Goal: Task Accomplishment & Management: Use online tool/utility

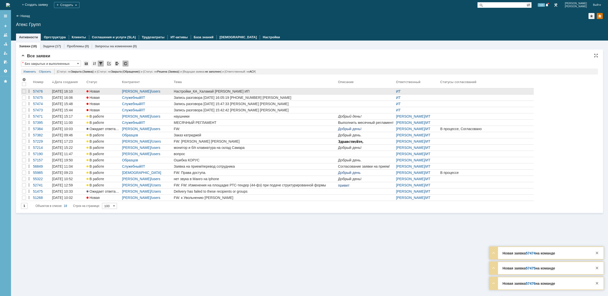
click at [300, 89] on link "Настройки_КА_Халамай [PERSON_NAME] ИП" at bounding box center [255, 91] width 164 height 6
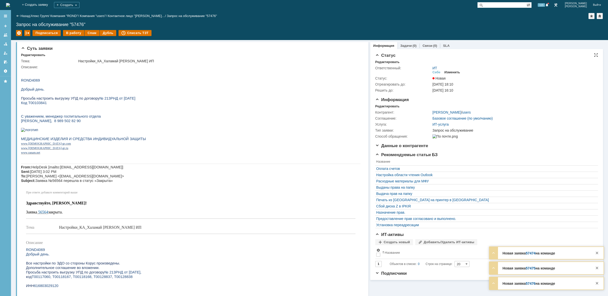
click at [452, 72] on div "Изменить" at bounding box center [453, 72] width 16 height 4
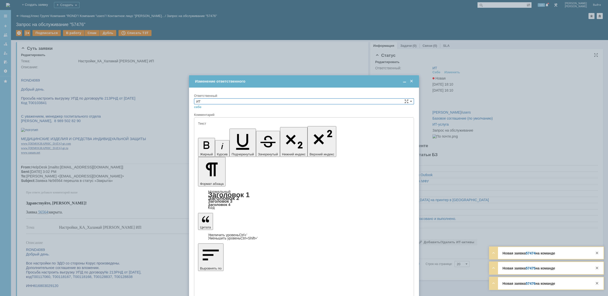
type input "[не указано]"
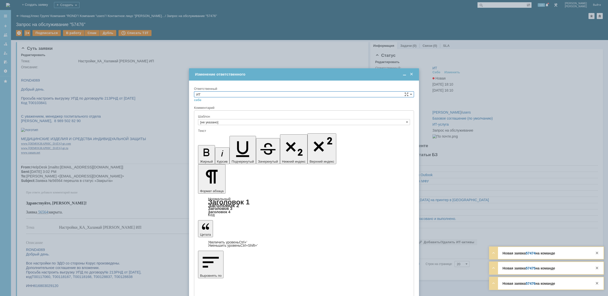
click at [382, 93] on input "ИТ" at bounding box center [304, 94] width 220 height 6
click at [271, 134] on span "АСУ" at bounding box center [304, 136] width 216 height 4
type input "АСУ"
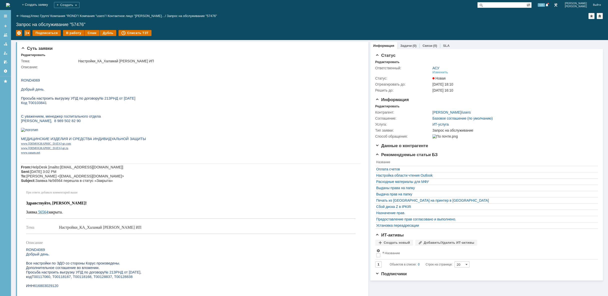
click at [10, 3] on img at bounding box center [8, 5] width 4 height 4
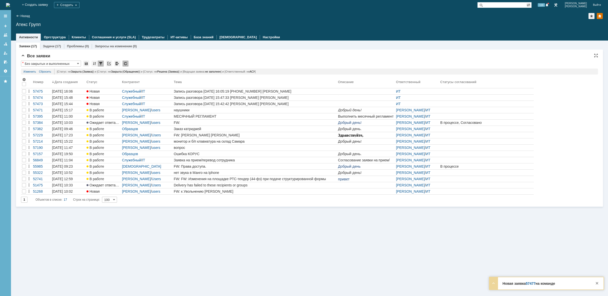
click at [10, 6] on img at bounding box center [8, 5] width 4 height 4
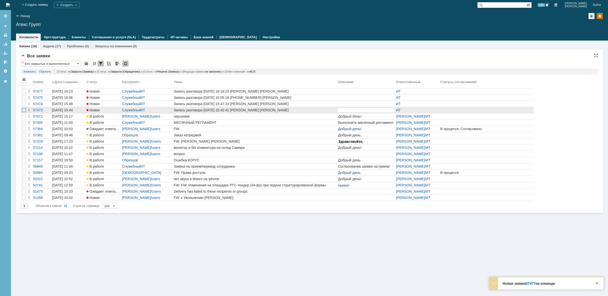
click at [24, 100] on div at bounding box center [24, 98] width 4 height 4
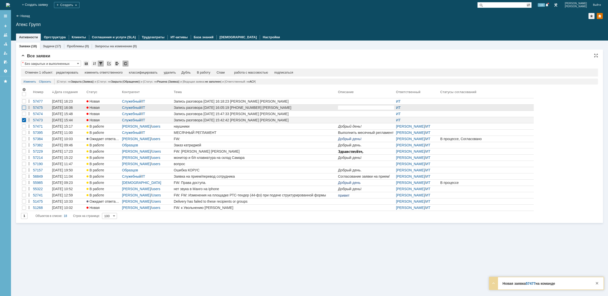
drag, startPoint x: 24, startPoint y: 114, endPoint x: 25, endPoint y: 109, distance: 4.4
click at [24, 103] on div at bounding box center [24, 101] width 4 height 4
click at [25, 109] on div at bounding box center [24, 108] width 4 height 4
click at [24, 103] on div at bounding box center [24, 101] width 4 height 4
click at [159, 73] on div "удалить" at bounding box center [159, 73] width 12 height 4
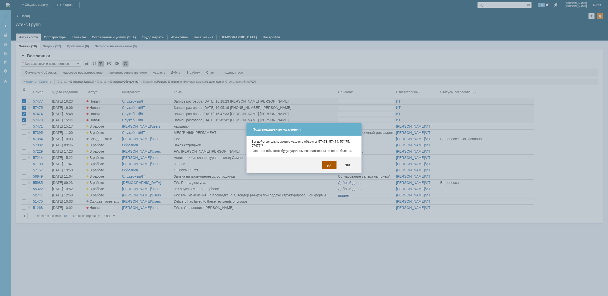
click at [328, 166] on div "Да" at bounding box center [329, 165] width 14 height 8
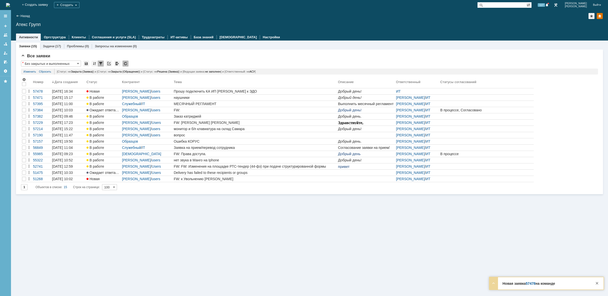
click at [10, 4] on img at bounding box center [8, 5] width 4 height 4
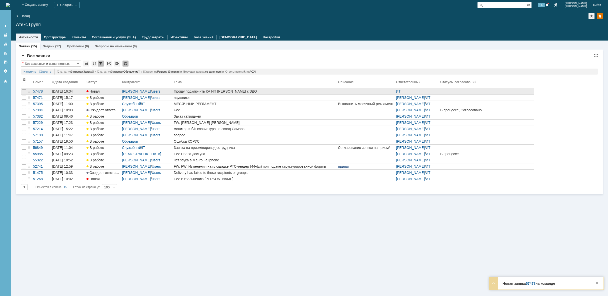
click at [254, 93] on div "Прошу подключить КА ИП [PERSON_NAME] к ЭДО" at bounding box center [255, 91] width 162 height 4
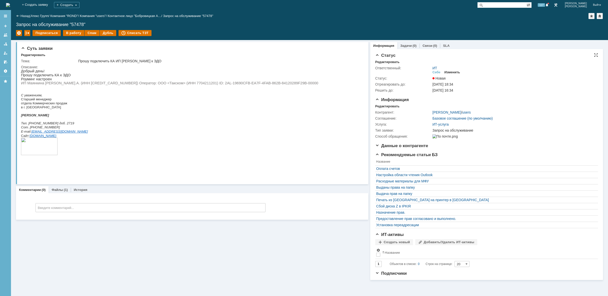
click at [455, 73] on div "Изменить" at bounding box center [453, 72] width 16 height 4
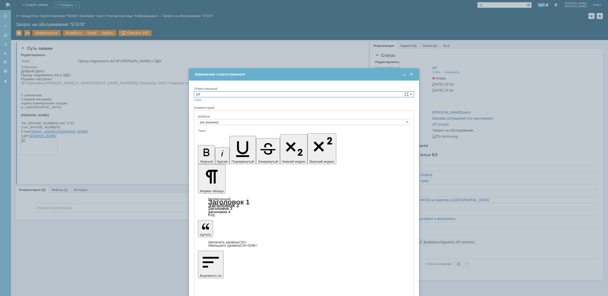
click at [267, 96] on input "ИТ" at bounding box center [304, 94] width 220 height 6
click at [238, 138] on div "АСУ" at bounding box center [304, 136] width 220 height 6
type input "АСУ"
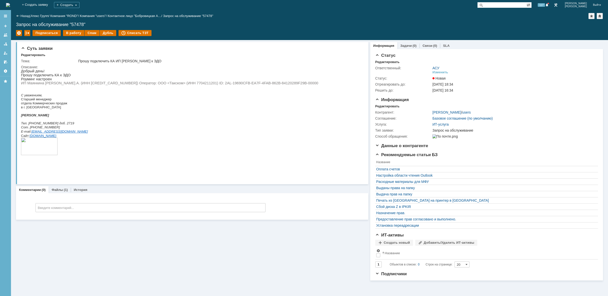
click at [10, 3] on img at bounding box center [8, 5] width 4 height 4
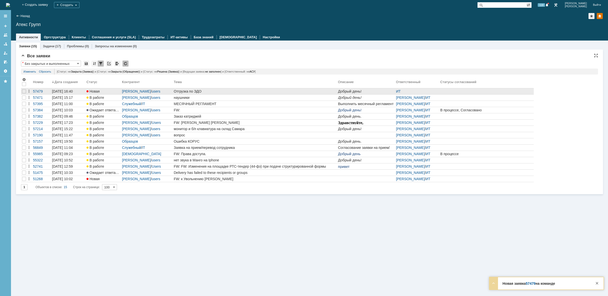
click at [241, 92] on div "Отгрузка по ЭДО" at bounding box center [255, 91] width 162 height 4
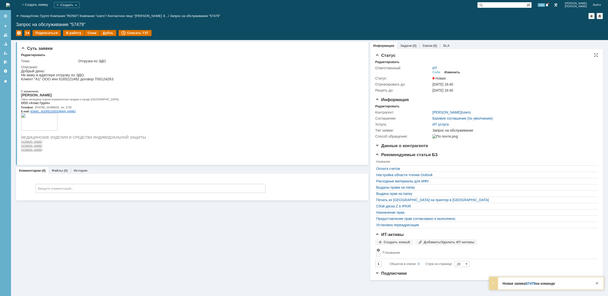
click at [456, 73] on div "Изменить" at bounding box center [453, 72] width 16 height 4
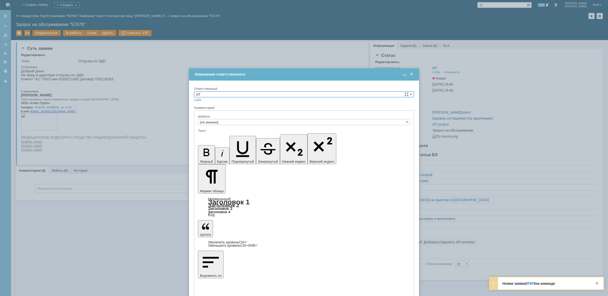
click at [266, 93] on input "ИТ" at bounding box center [304, 94] width 220 height 6
click at [242, 138] on div "АСУ" at bounding box center [304, 136] width 220 height 6
type input "АСУ"
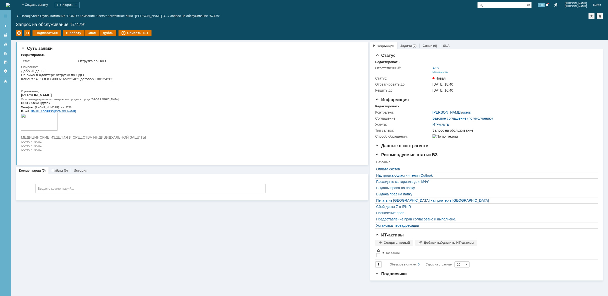
click at [10, 3] on img at bounding box center [8, 5] width 4 height 4
